Goal: Task Accomplishment & Management: Manage account settings

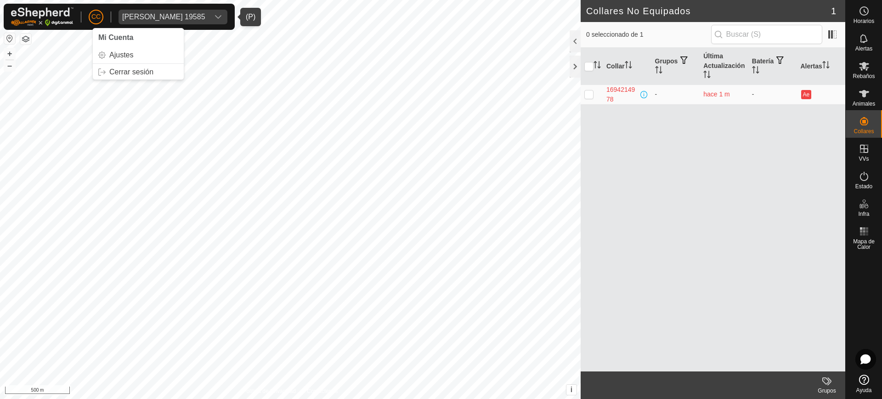
click at [90, 16] on p-avatar "CC" at bounding box center [96, 17] width 15 height 15
click at [131, 69] on link "Cerrar sesión" at bounding box center [138, 72] width 91 height 15
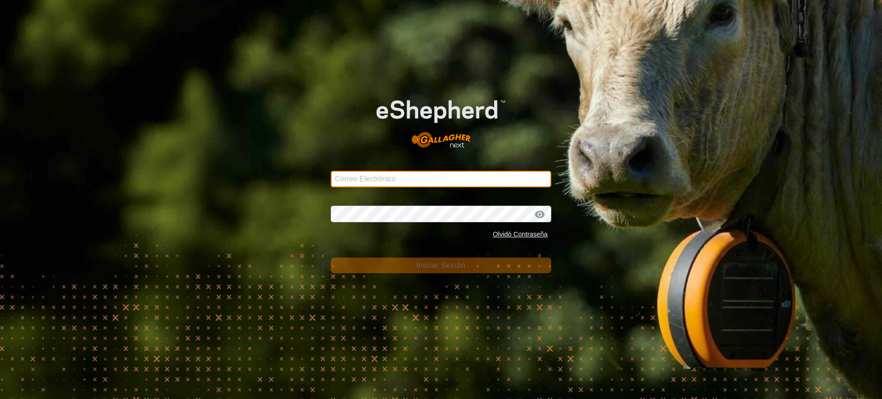
type input "[EMAIL_ADDRESS][DOMAIN_NAME]"
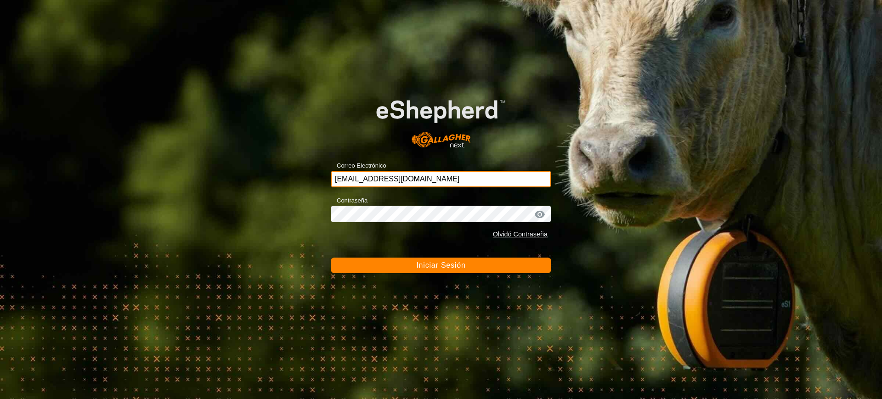
drag, startPoint x: 416, startPoint y: 177, endPoint x: 291, endPoint y: 169, distance: 125.7
click at [291, 169] on div "Correo Electrónico [EMAIL_ADDRESS][DOMAIN_NAME] Contraseña Olvidó Contraseña In…" at bounding box center [441, 199] width 882 height 399
drag, startPoint x: 429, startPoint y: 179, endPoint x: 341, endPoint y: 179, distance: 87.3
click at [341, 179] on input "[EMAIL_ADDRESS][DOMAIN_NAME]" at bounding box center [441, 179] width 221 height 17
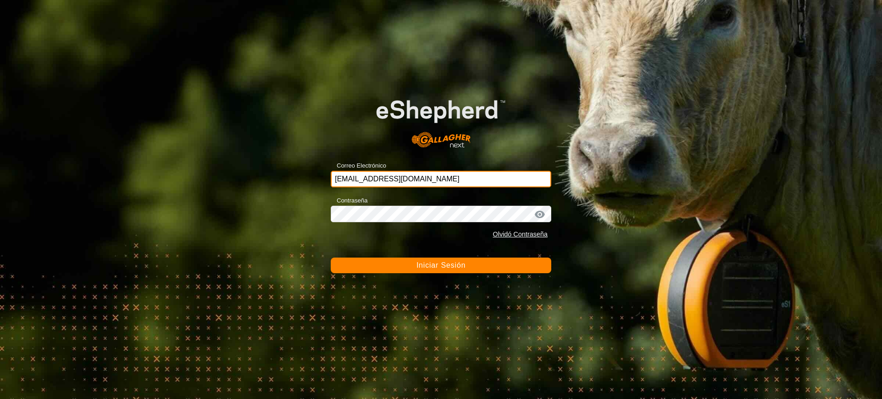
click at [341, 179] on input "[EMAIL_ADDRESS][DOMAIN_NAME]" at bounding box center [441, 179] width 221 height 17
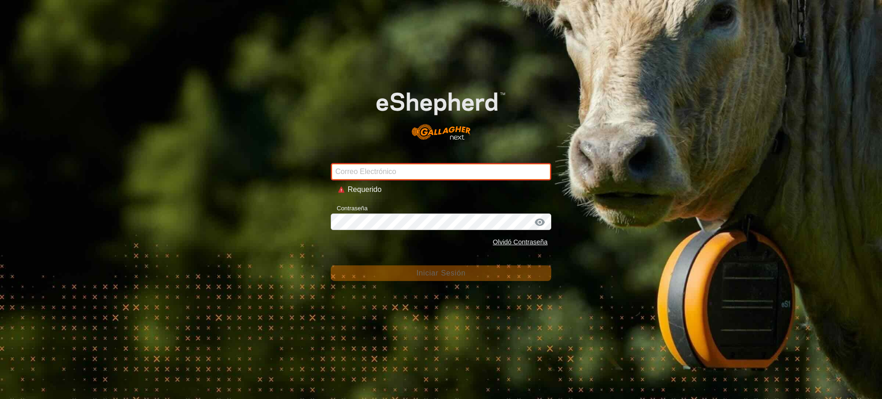
paste input "[EMAIL_ADDRESS][DOMAIN_NAME]"
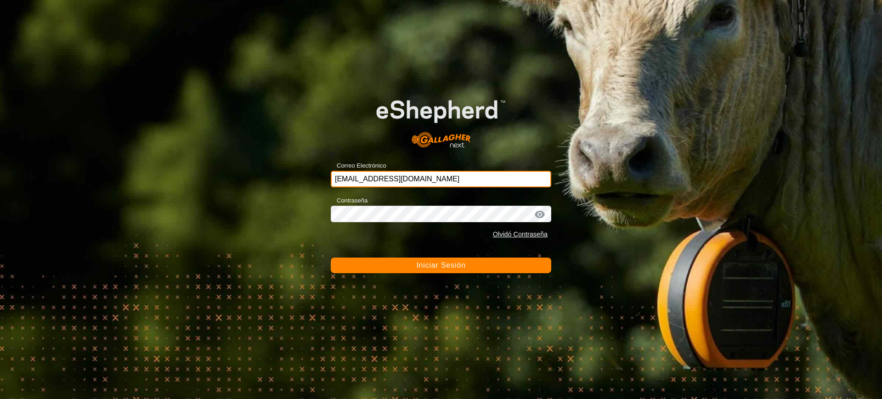
type input "[EMAIL_ADDRESS][DOMAIN_NAME]"
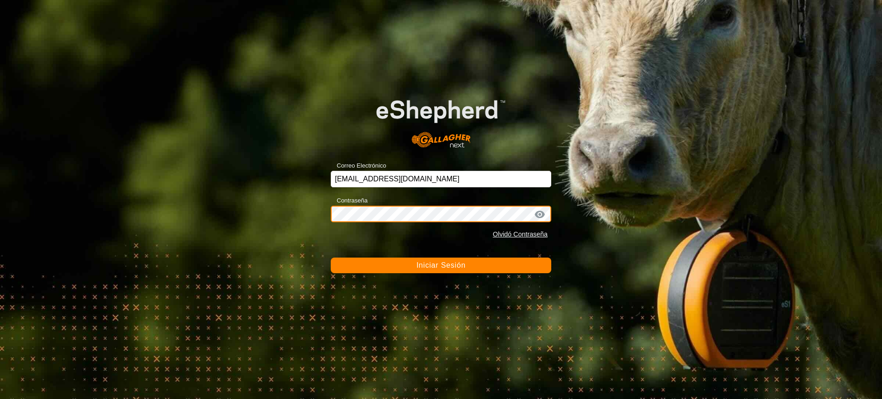
click at [543, 215] on div "Contraseña Olvidó Contraseña" at bounding box center [441, 219] width 221 height 48
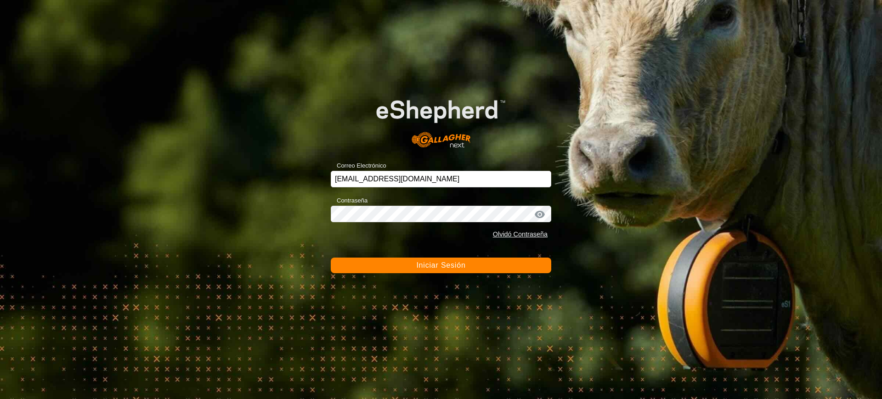
click at [543, 215] on div at bounding box center [540, 214] width 14 height 9
click at [541, 214] on div at bounding box center [540, 214] width 14 height 9
click at [541, 215] on div at bounding box center [540, 214] width 14 height 9
click at [447, 264] on span "Iniciar Sesión" at bounding box center [440, 265] width 49 height 8
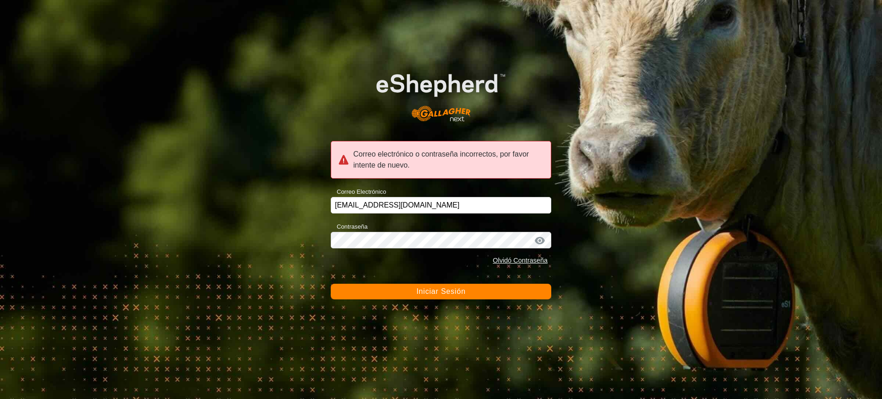
click at [538, 242] on div at bounding box center [540, 240] width 14 height 9
click at [486, 236] on div "Contraseña Olvidó Contraseña" at bounding box center [441, 245] width 221 height 48
click at [543, 244] on div at bounding box center [540, 240] width 14 height 9
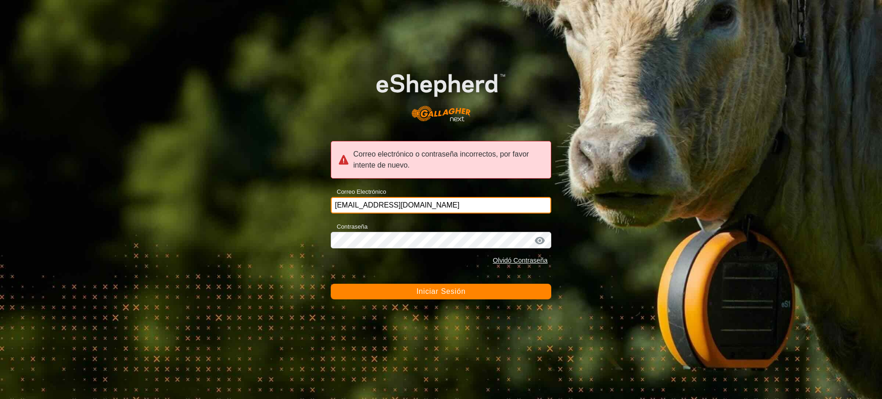
drag, startPoint x: 460, startPoint y: 202, endPoint x: 320, endPoint y: 201, distance: 140.6
click at [320, 201] on div "Correo electrónico o contraseña incorrectos, por favor intente de nuevo. Correo…" at bounding box center [441, 199] width 882 height 399
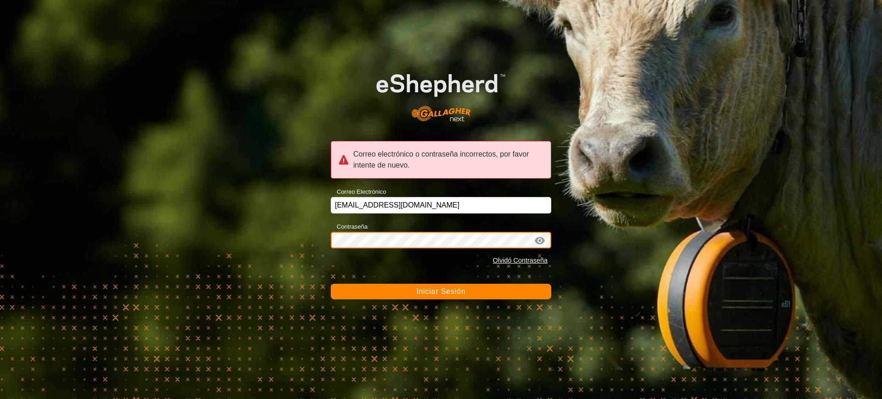
click at [294, 240] on div "Correo electrónico o contraseña incorrectos, por favor intente de nuevo. Correo…" at bounding box center [441, 199] width 882 height 399
click at [331, 284] on button "Iniciar Sesión" at bounding box center [441, 292] width 221 height 16
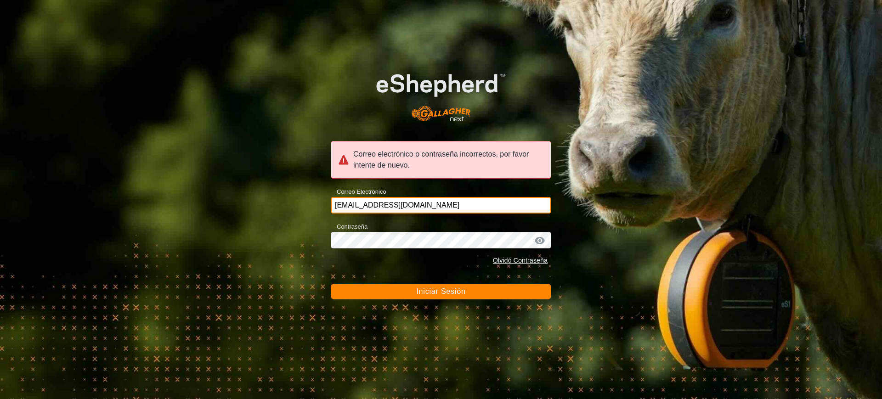
click at [434, 206] on input "[EMAIL_ADDRESS][DOMAIN_NAME]" at bounding box center [441, 205] width 221 height 17
drag, startPoint x: 474, startPoint y: 202, endPoint x: 0, endPoint y: 209, distance: 473.7
click at [0, 209] on div "Correo electrónico o contraseña incorrectos, por favor intente de nuevo. Correo…" at bounding box center [441, 199] width 882 height 399
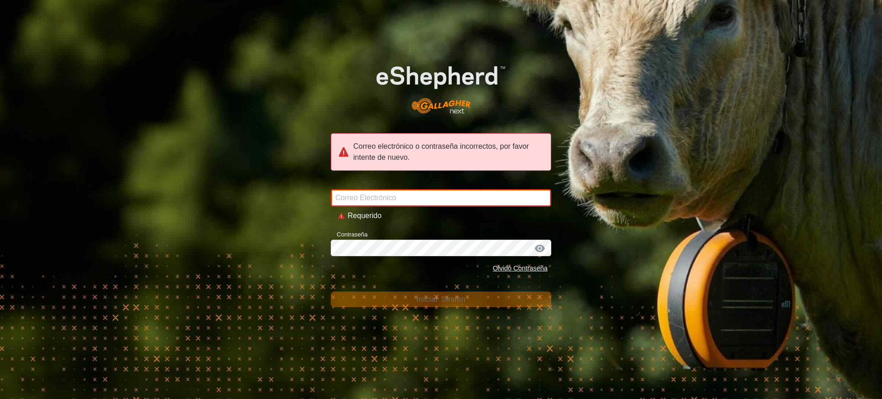
type input "[EMAIL_ADDRESS][DOMAIN_NAME]"
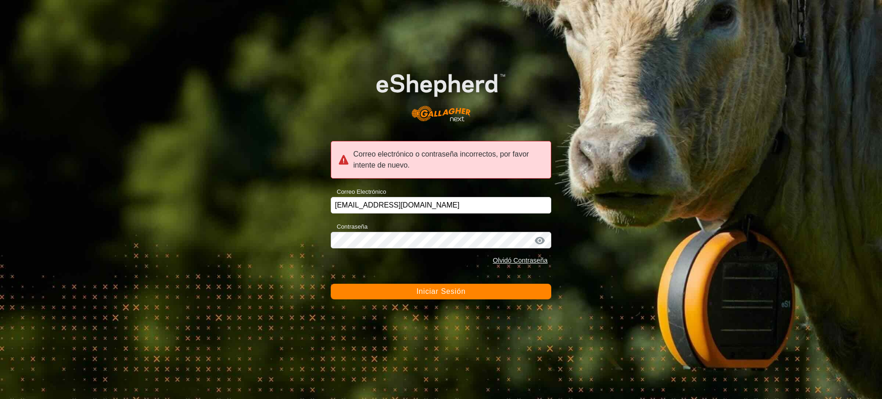
click at [416, 289] on button "Iniciar Sesión" at bounding box center [441, 292] width 221 height 16
